Goal: Task Accomplishment & Management: Use online tool/utility

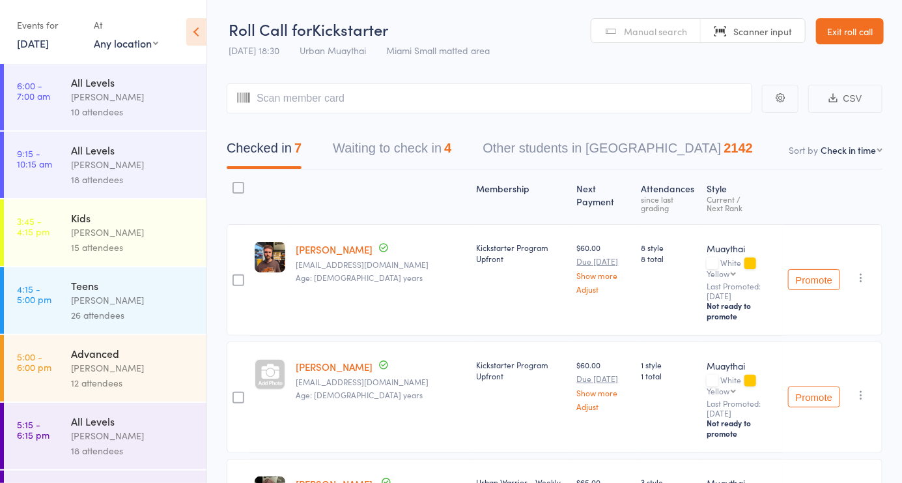
click at [856, 43] on link "Exit roll call" at bounding box center [850, 31] width 68 height 26
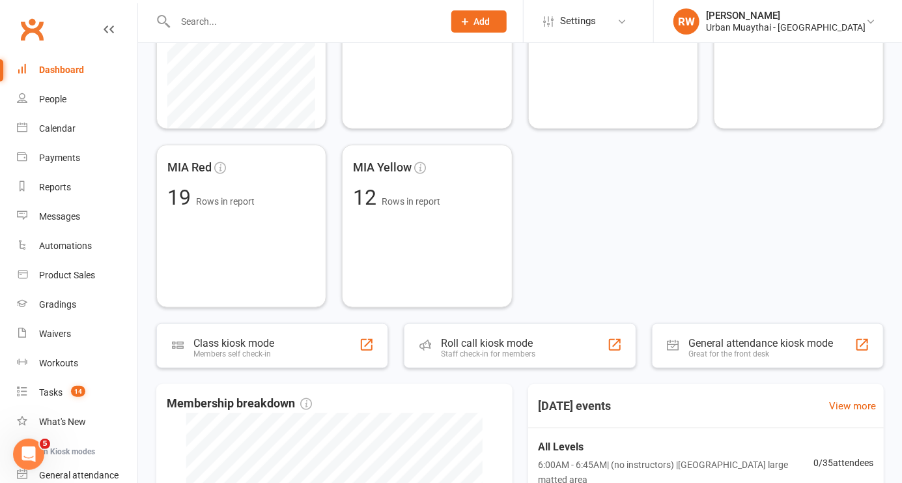
scroll to position [326, 0]
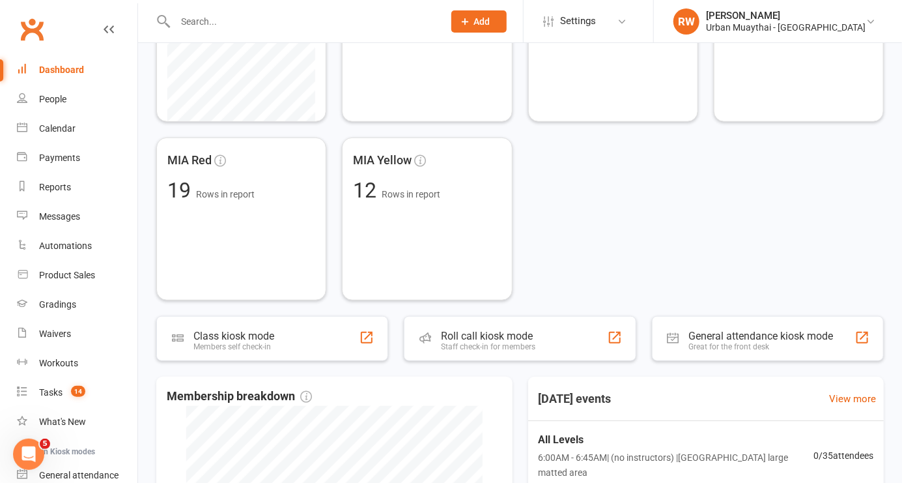
click at [507, 334] on div "Roll call kiosk mode" at bounding box center [488, 336] width 94 height 12
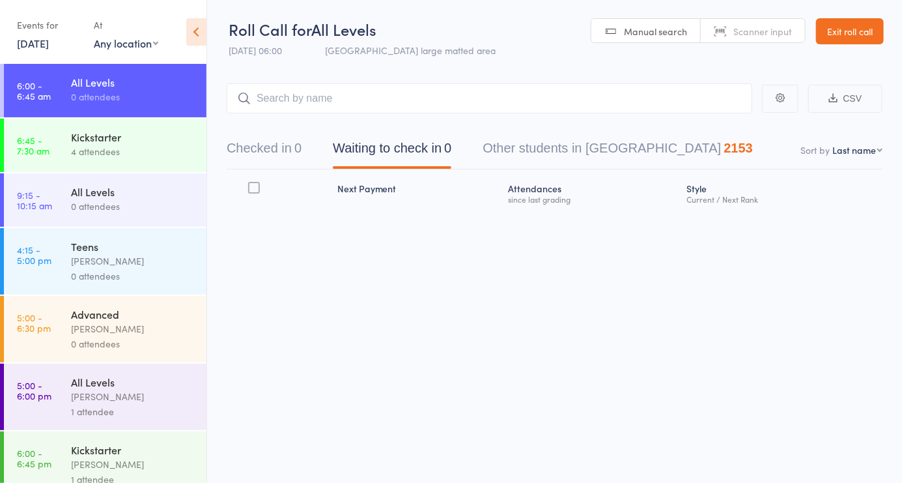
click at [760, 41] on link "Scanner input" at bounding box center [753, 31] width 104 height 25
click at [867, 153] on select "First name Last name Birthday [DATE]? Behind on payments? Check in time Next pa…" at bounding box center [857, 149] width 50 height 13
select select "4"
click at [832, 143] on select "First name Last name Birthday [DATE]? Behind on payments? Check in time Next pa…" at bounding box center [857, 149] width 50 height 13
click at [281, 155] on button "Checked in 0" at bounding box center [264, 151] width 75 height 35
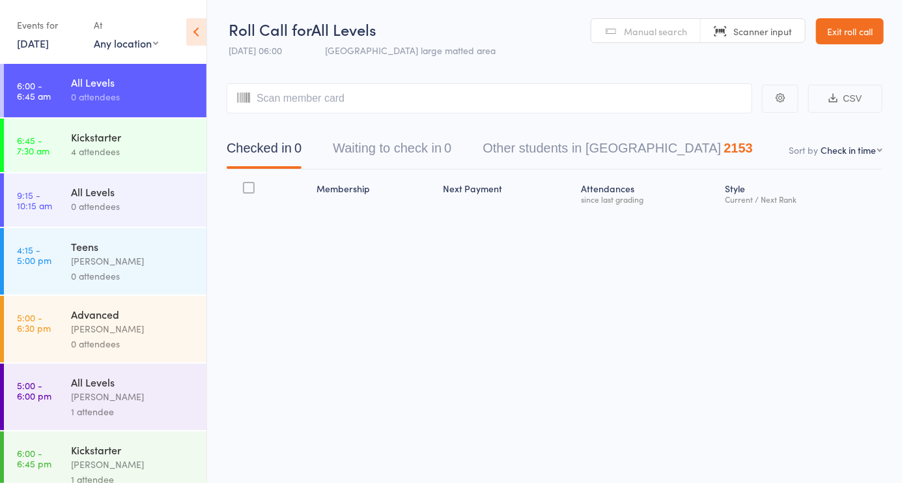
click at [506, 44] on header "Roll Call for All Levels [DATE] 06:00 Miami large matted area Manual search Sca…" at bounding box center [554, 32] width 695 height 64
click at [318, 98] on input "search" at bounding box center [490, 98] width 526 height 30
type input "5186"
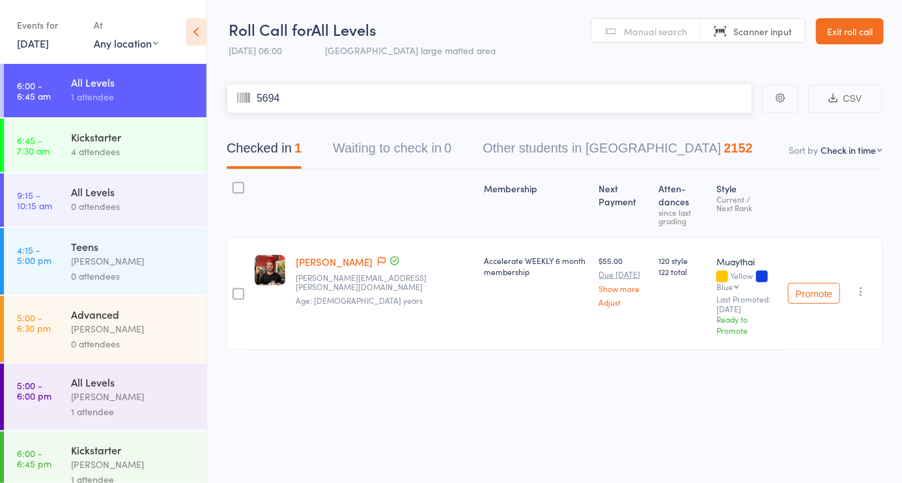
type input "5694"
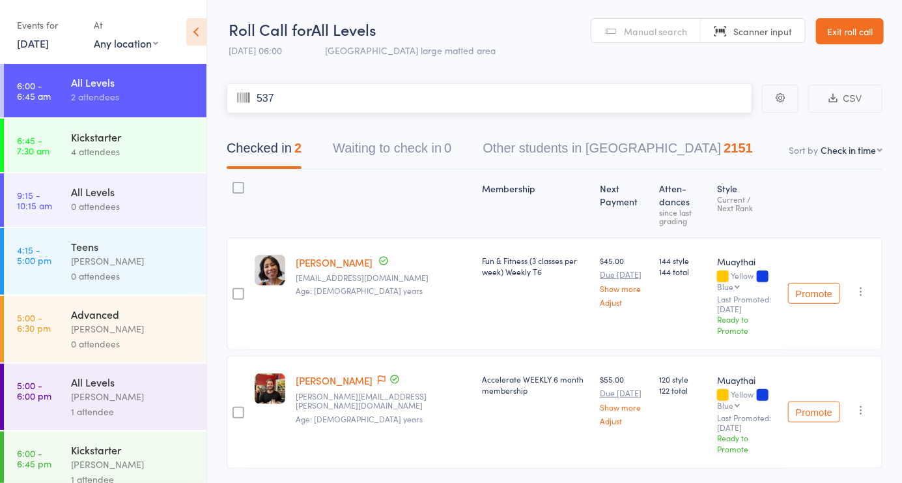
type input "5371"
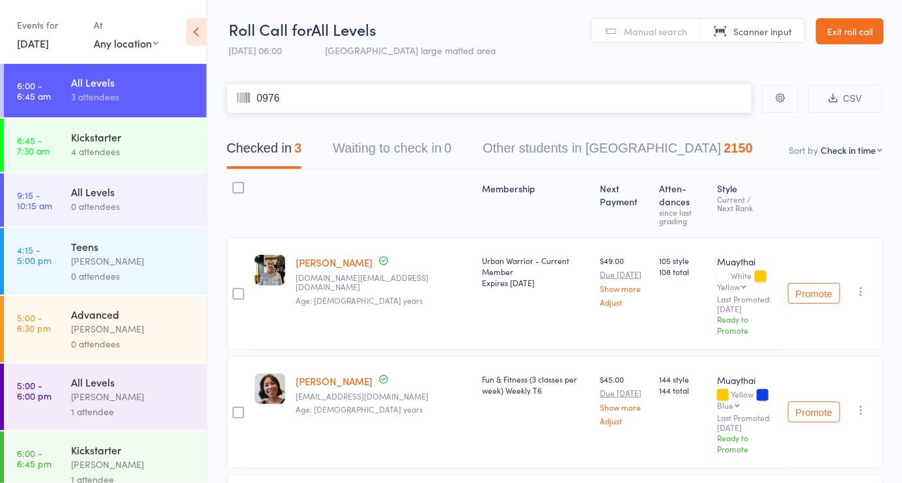
type input "0976"
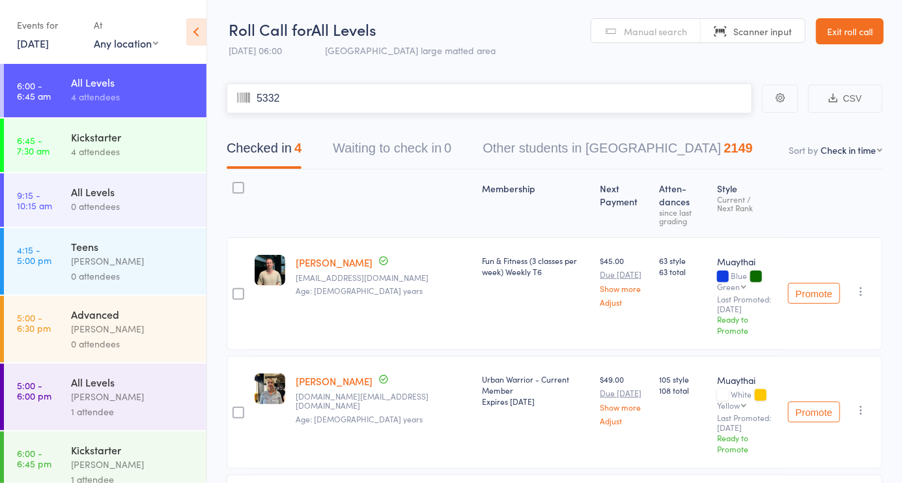
type input "5332"
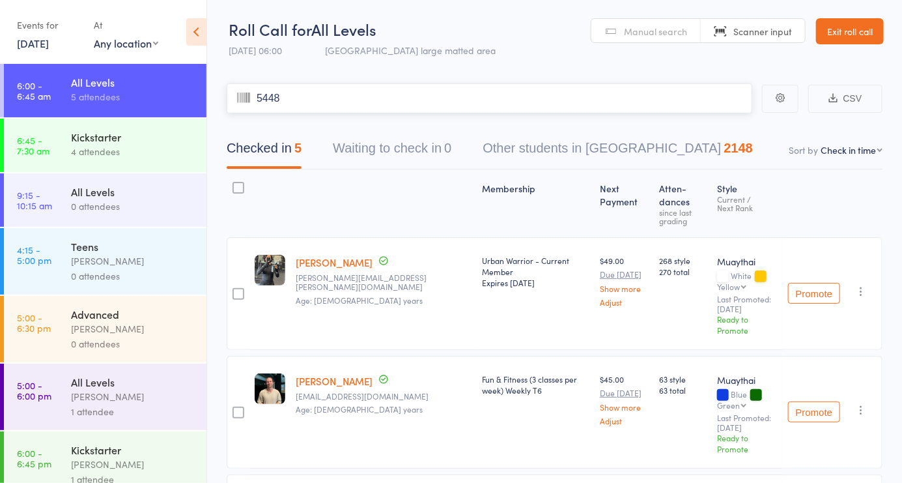
type input "5448"
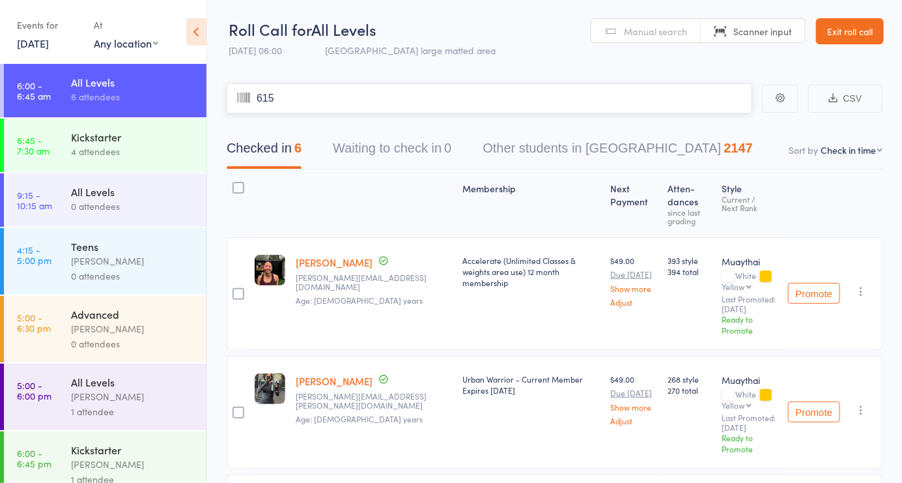
type input "6150"
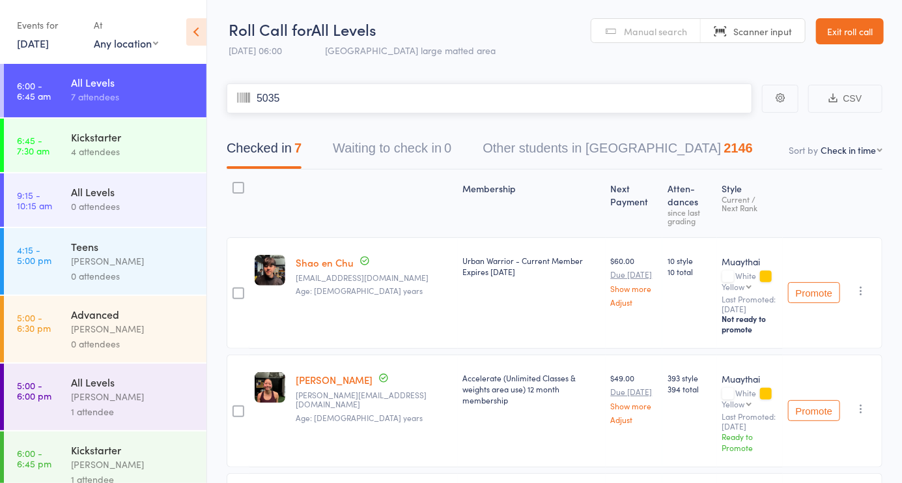
type input "5035"
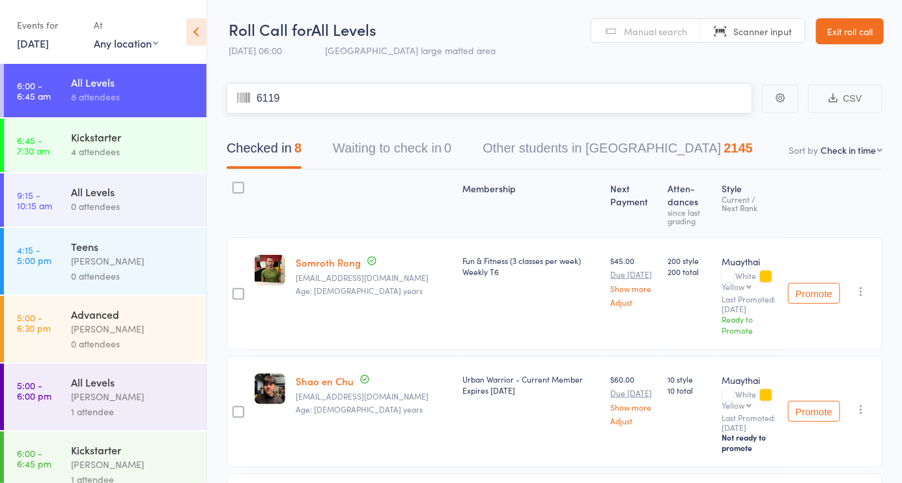
type input "6119"
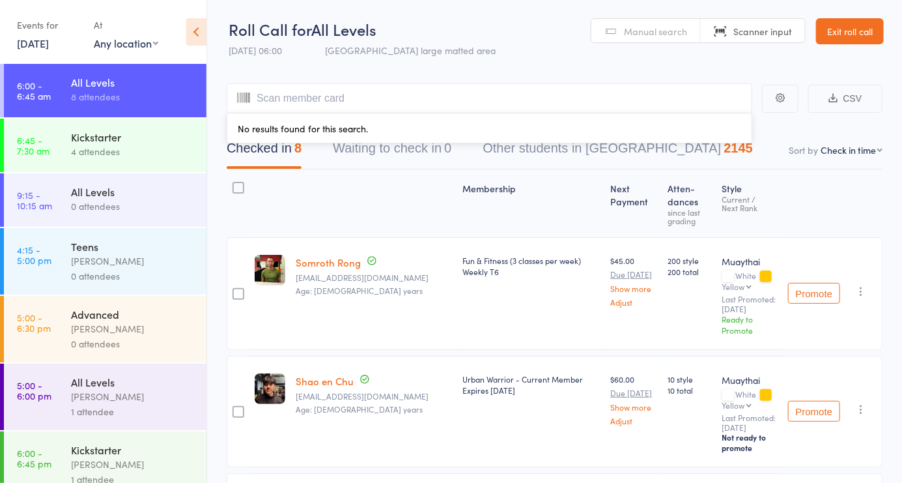
click at [666, 40] on link "Manual search" at bounding box center [645, 31] width 109 height 25
click at [779, 42] on link "Scanner input" at bounding box center [753, 31] width 104 height 25
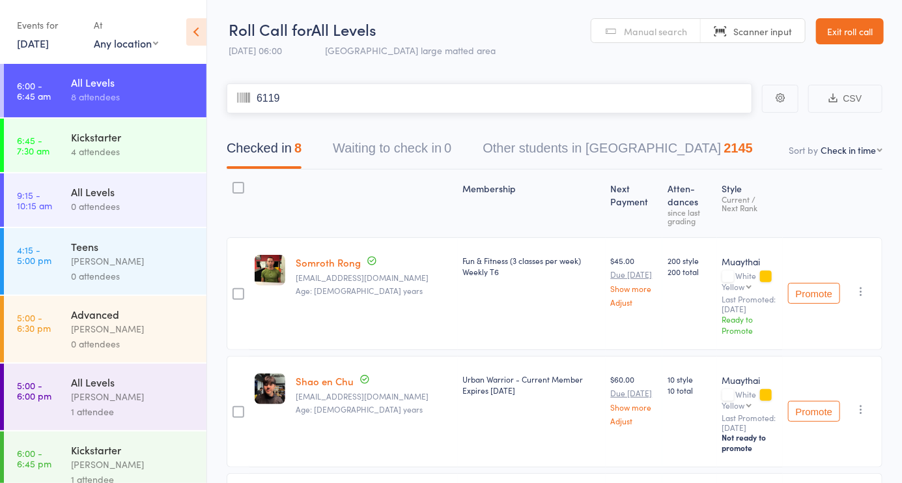
type input "6119"
type input "6289"
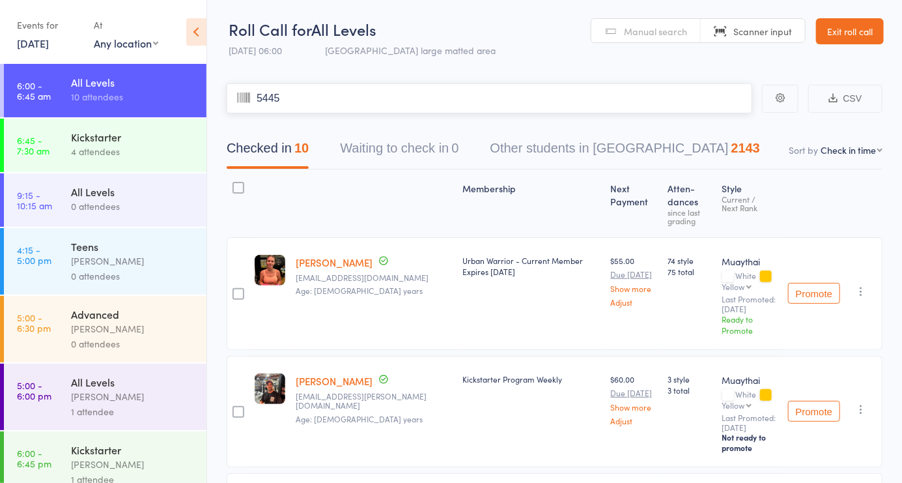
type input "5445"
type input "5800"
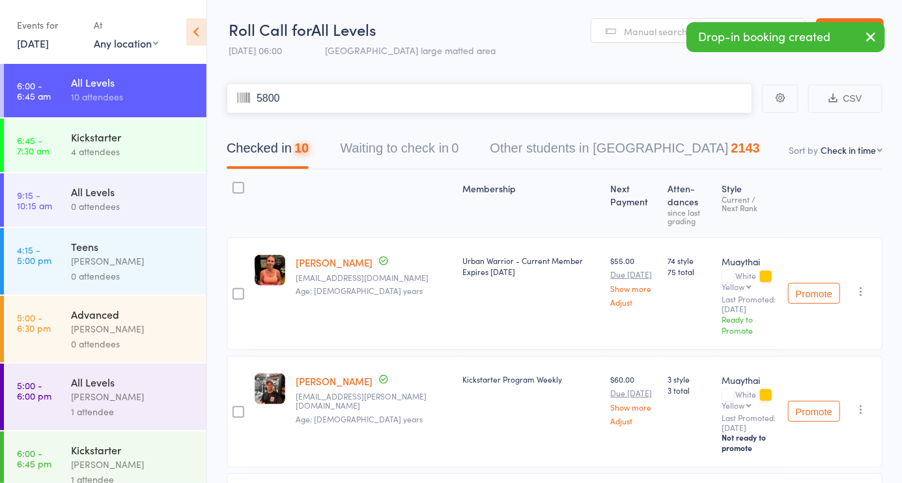
type input "5800"
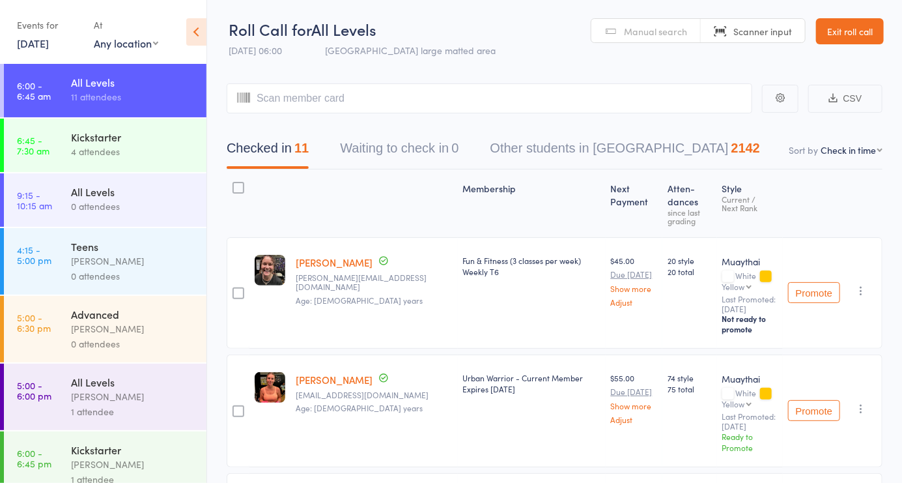
click at [656, 50] on header "Roll Call for All Levels [DATE] 06:00 Miami large matted area Manual search Sca…" at bounding box center [554, 32] width 695 height 64
click at [646, 39] on link "Manual search" at bounding box center [645, 31] width 109 height 25
click at [475, 104] on input "search" at bounding box center [490, 98] width 526 height 30
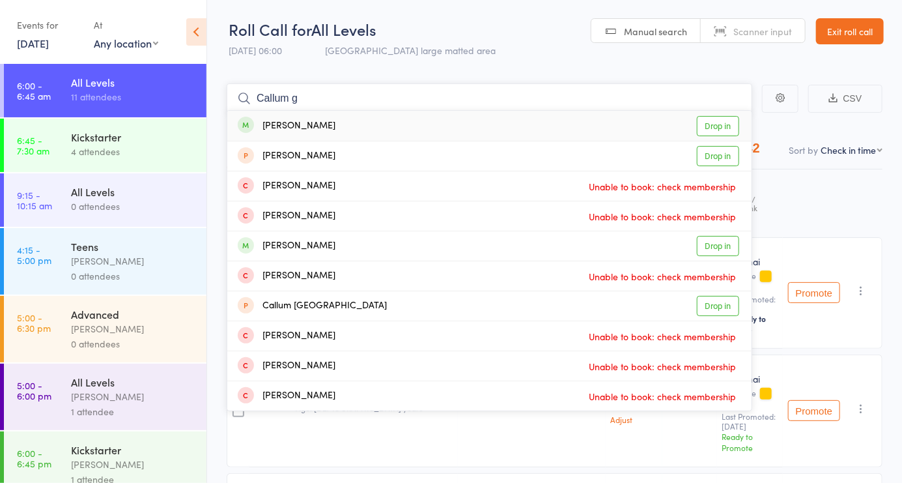
type input "Callum g"
click at [719, 128] on link "Drop in" at bounding box center [718, 126] width 42 height 20
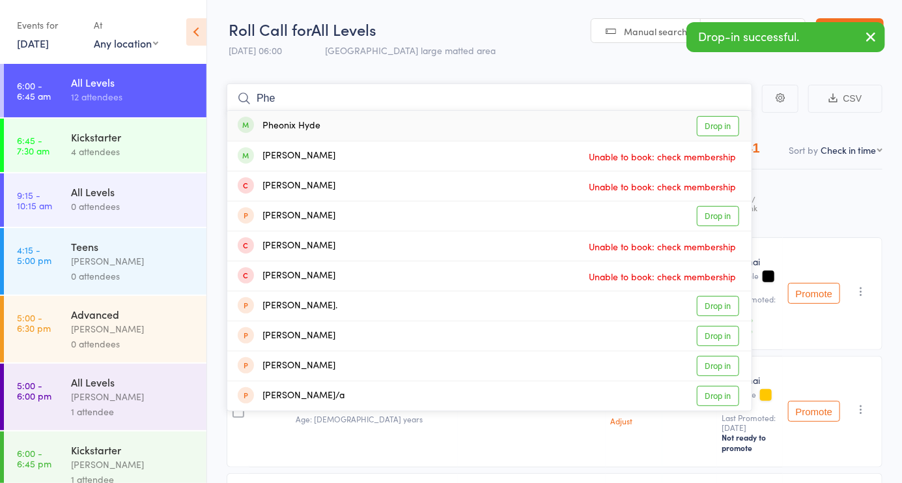
type input "Phe"
click at [723, 127] on link "Drop in" at bounding box center [718, 126] width 42 height 20
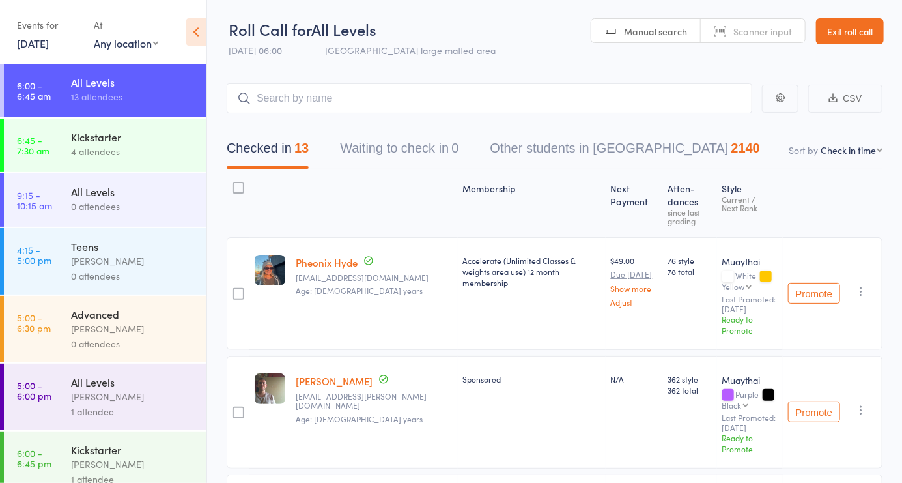
click at [754, 37] on link "Scanner input" at bounding box center [753, 31] width 104 height 25
click at [318, 104] on input "search" at bounding box center [490, 98] width 526 height 30
click at [333, 111] on input "search" at bounding box center [490, 98] width 526 height 30
click at [653, 42] on link "Manual search" at bounding box center [645, 31] width 109 height 25
click at [481, 102] on input "search" at bounding box center [490, 98] width 526 height 30
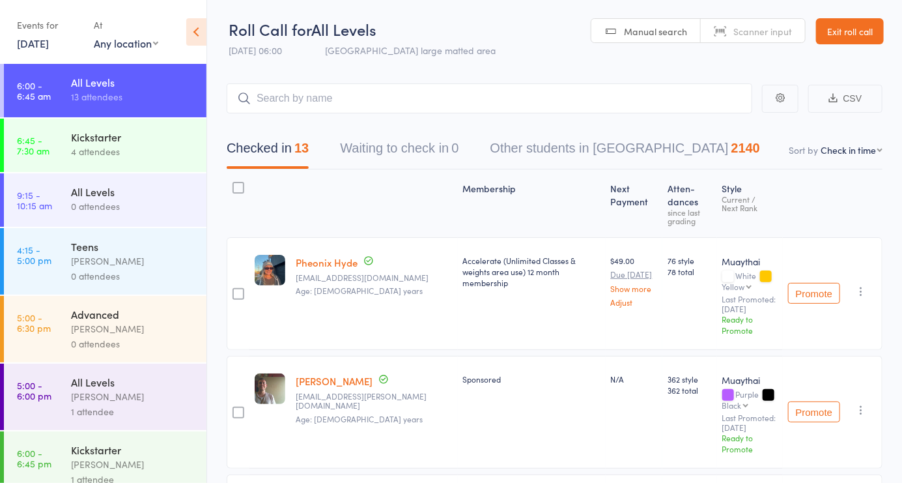
click at [763, 34] on span "Scanner input" at bounding box center [762, 31] width 59 height 13
click at [372, 104] on input "search" at bounding box center [490, 98] width 526 height 30
type input "5907"
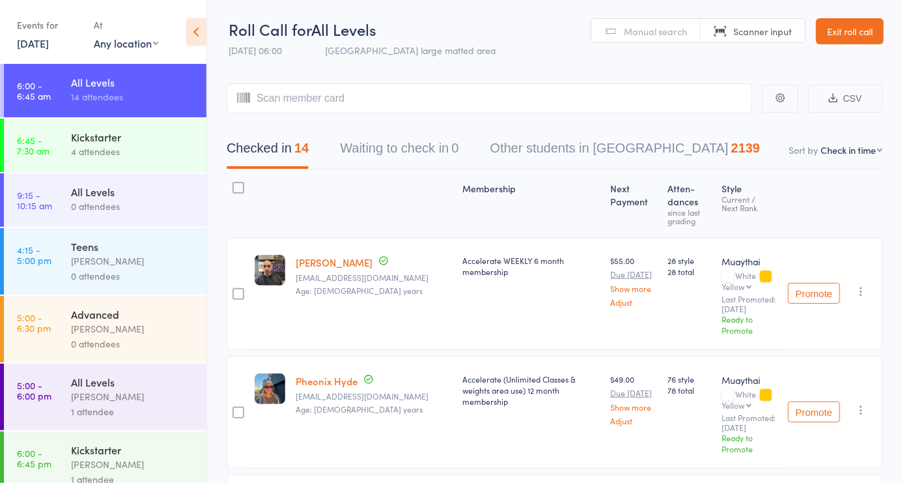
click at [659, 35] on span "Manual search" at bounding box center [655, 31] width 63 height 13
click at [321, 104] on input "search" at bounding box center [490, 98] width 526 height 30
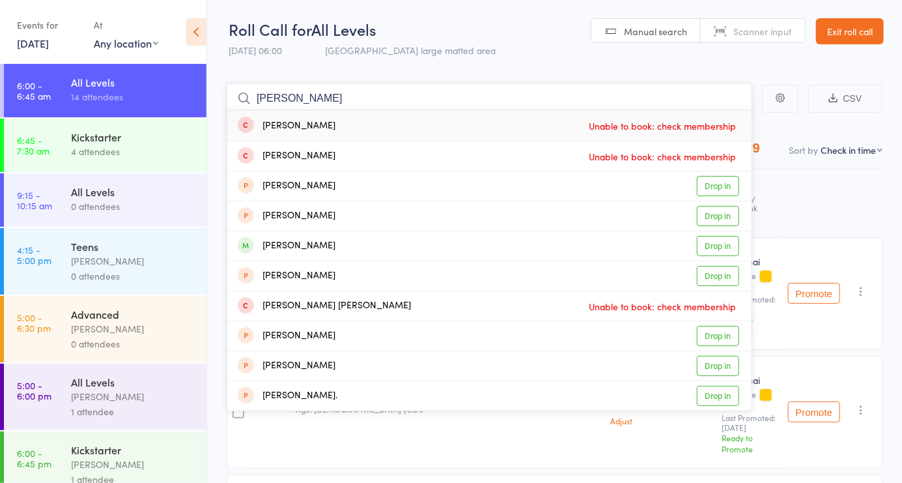
type input "[PERSON_NAME]"
click at [335, 246] on div "[PERSON_NAME]" at bounding box center [287, 245] width 98 height 15
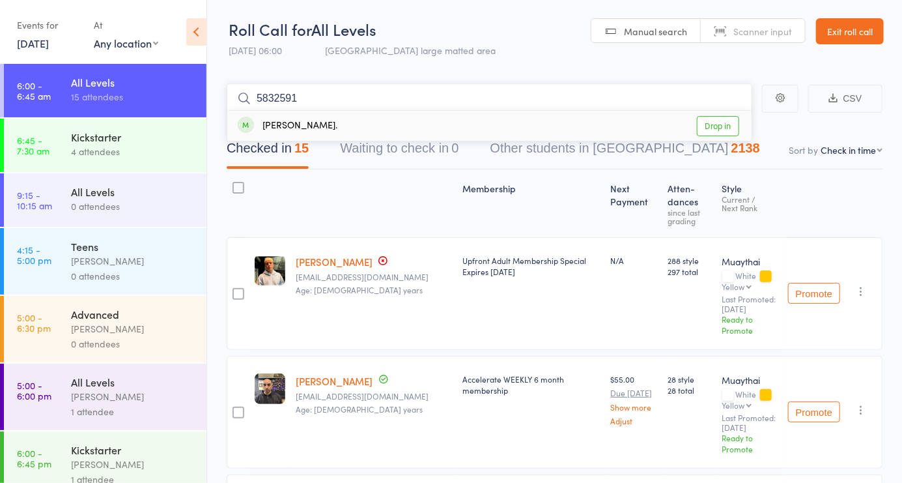
type input "58325912"
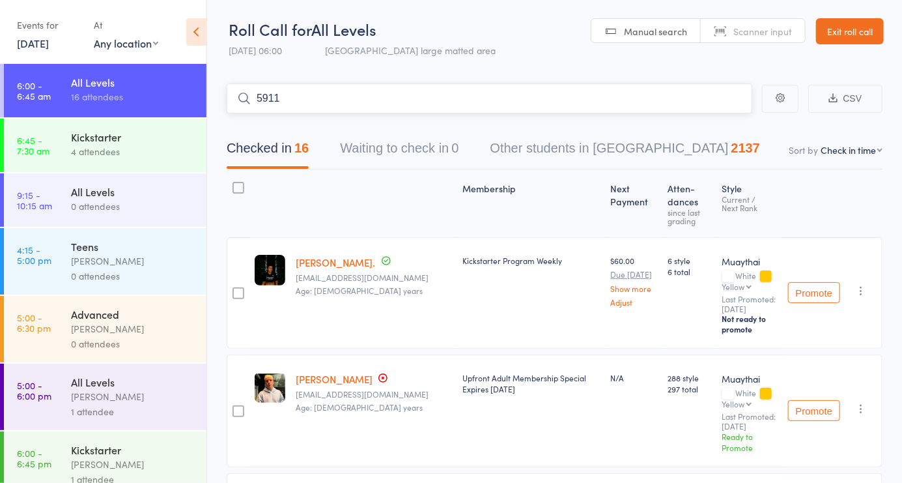
type input "5911"
click at [143, 141] on div "Kickstarter" at bounding box center [133, 137] width 124 height 14
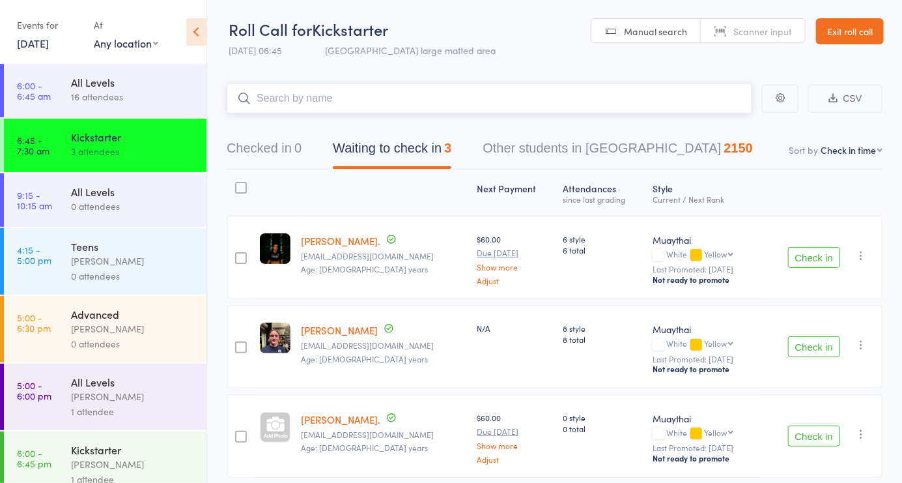
click at [267, 144] on button "Checked in 0" at bounding box center [264, 151] width 75 height 35
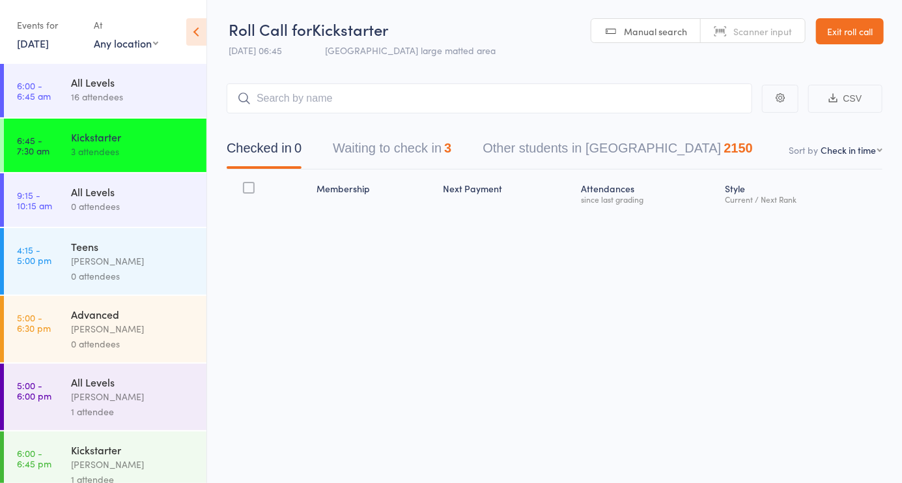
click at [772, 34] on span "Scanner input" at bounding box center [762, 31] width 59 height 13
click at [320, 104] on input "search" at bounding box center [490, 98] width 526 height 30
type input "5832"
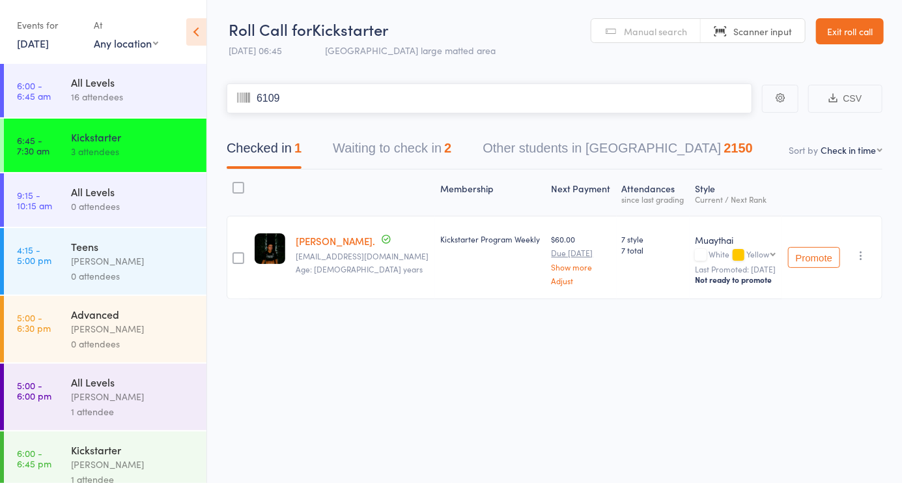
type input "6109"
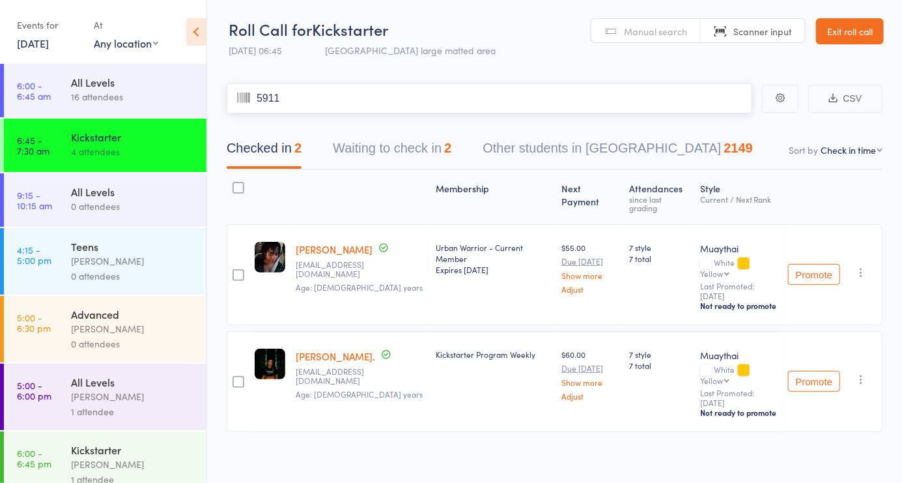
type input "5911"
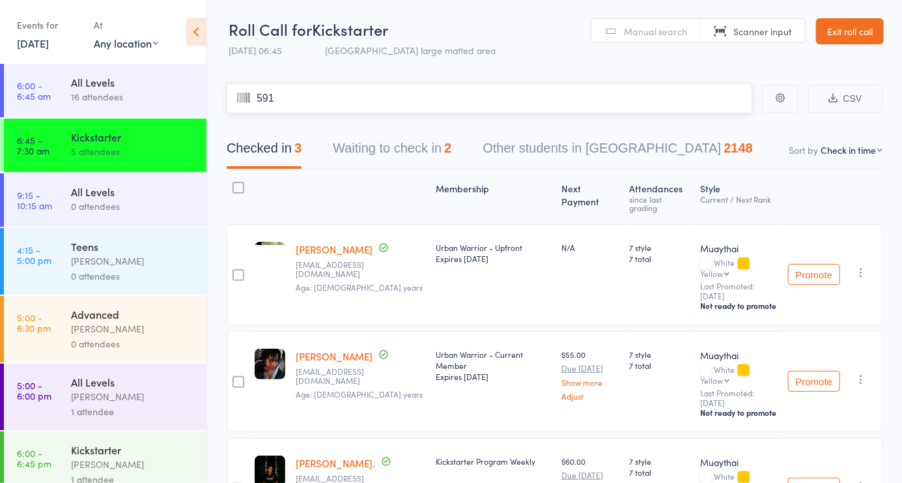
type input "5912"
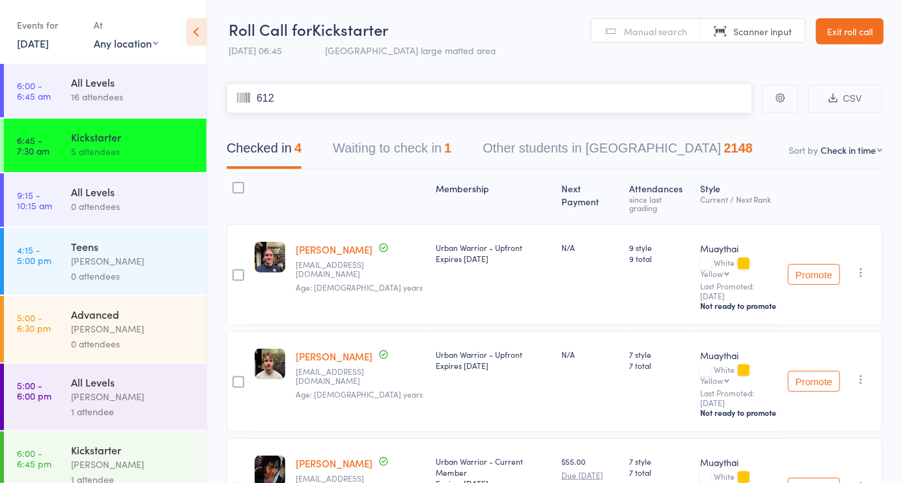
type input "6125"
